Goal: Book appointment/travel/reservation

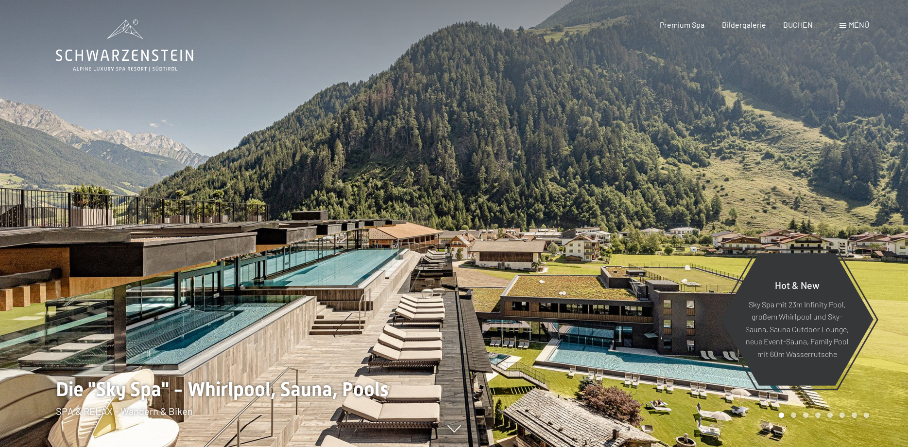
click at [857, 22] on span "Menü" at bounding box center [859, 24] width 20 height 9
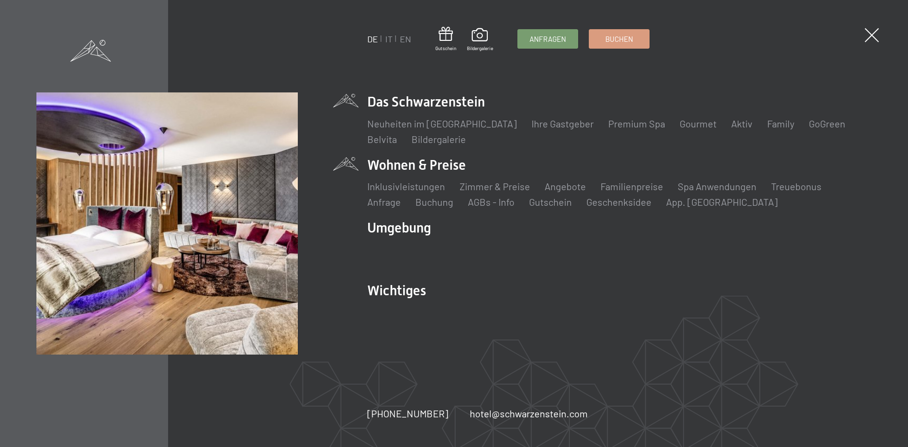
click at [436, 166] on li "Wohnen & Preise Inklusivleistungen Zimmer & Preise Liste Angebote Liste Familie…" at bounding box center [619, 182] width 505 height 53
click at [486, 184] on link "Zimmer & Preise" at bounding box center [495, 186] width 70 height 12
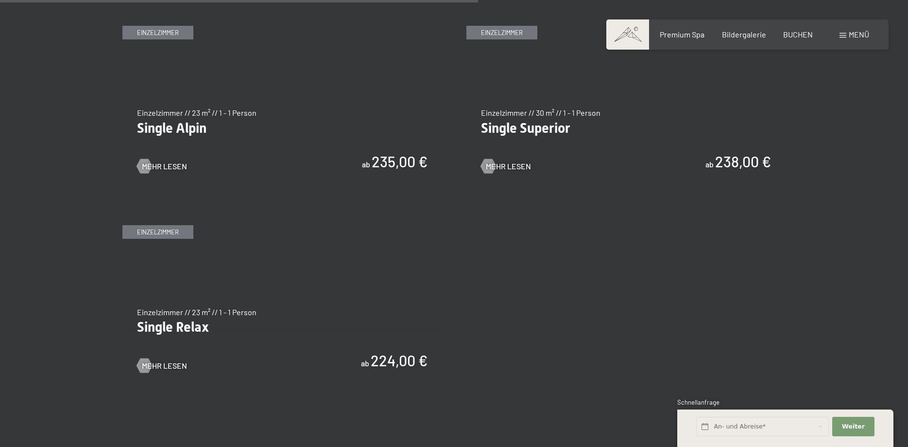
scroll to position [1635, 0]
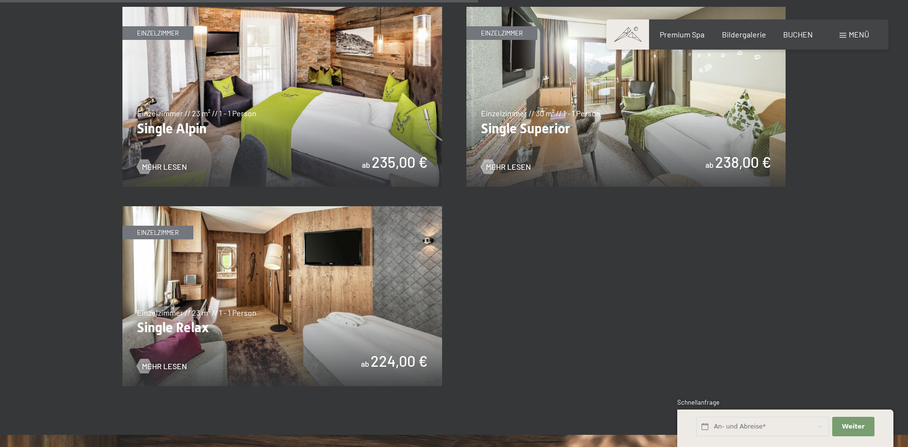
click at [185, 160] on img at bounding box center [282, 97] width 320 height 180
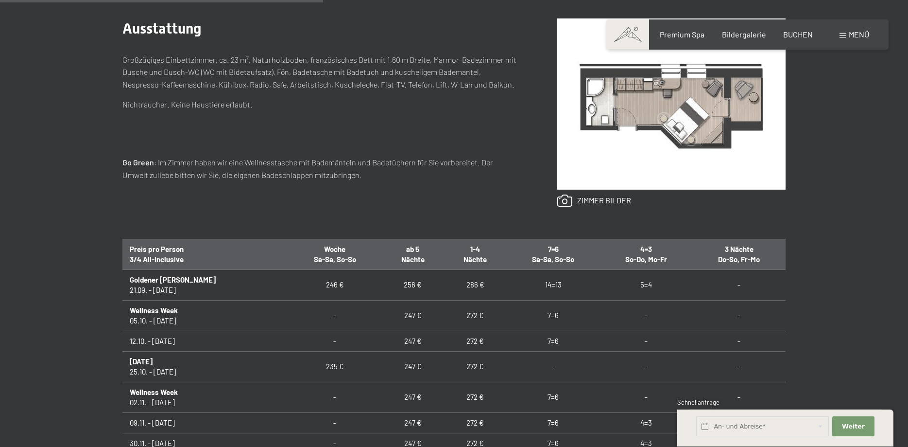
scroll to position [446, 0]
